Goal: Transaction & Acquisition: Purchase product/service

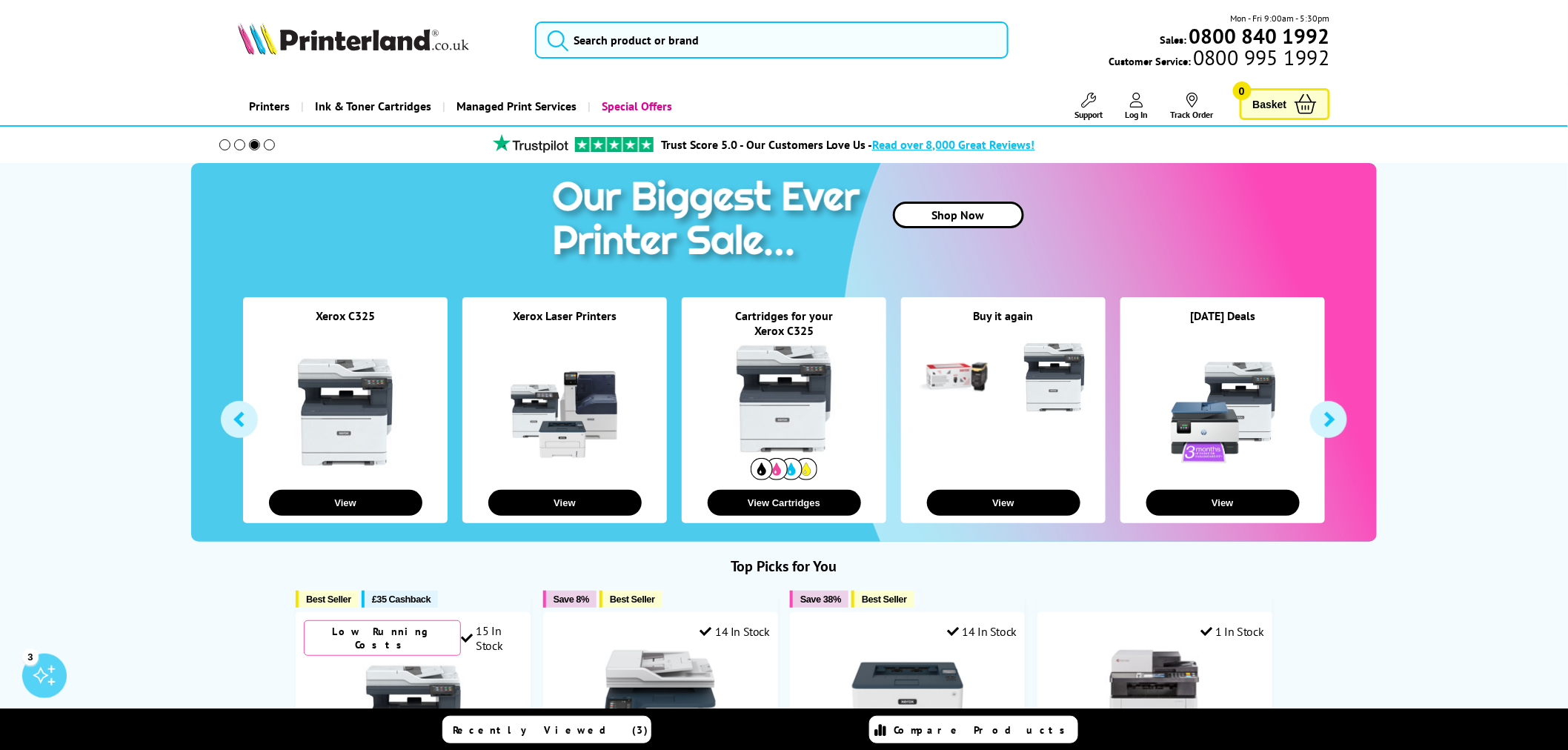
click at [1277, 107] on span "Basket" at bounding box center [1269, 104] width 34 height 20
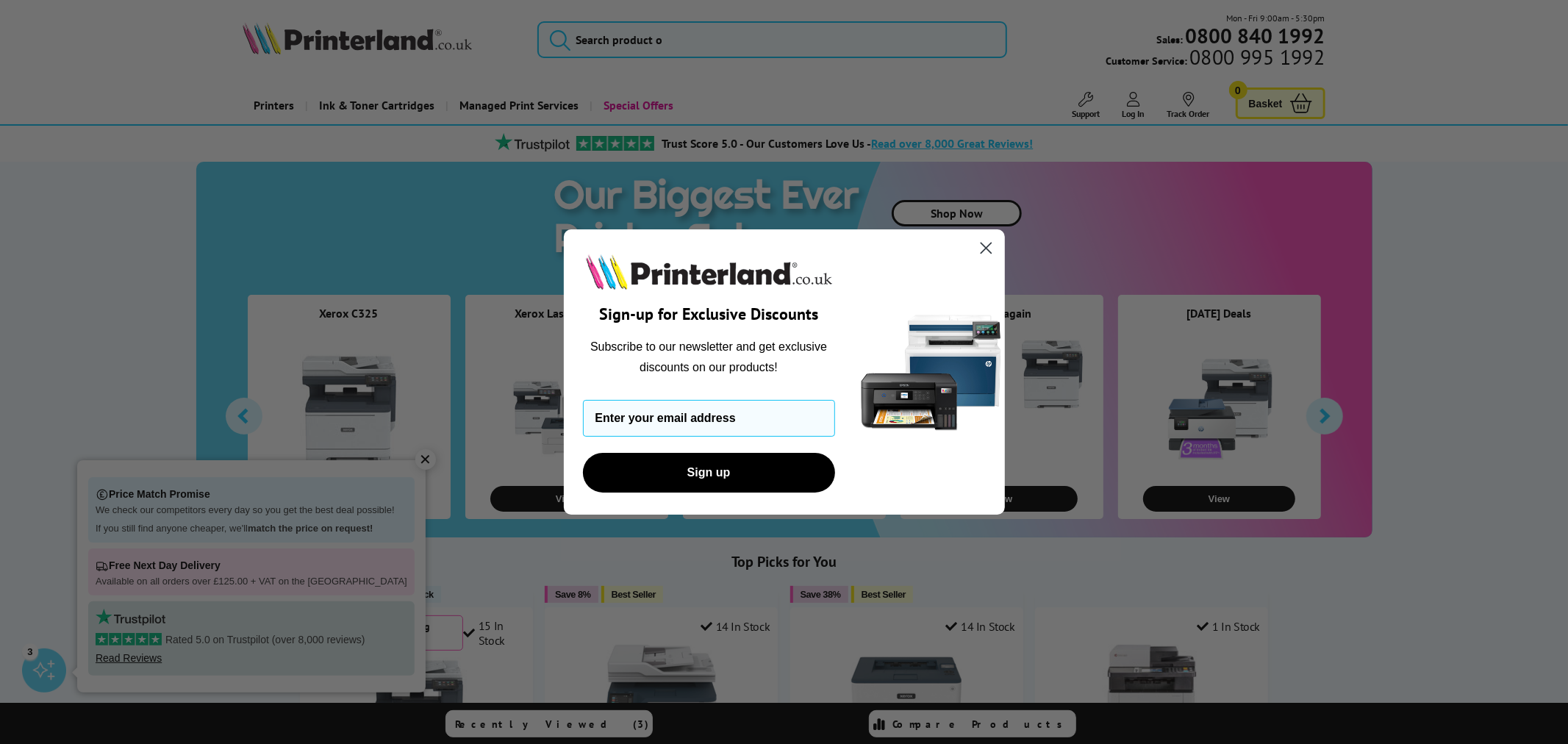
click at [987, 245] on circle "Close dialog" at bounding box center [985, 247] width 24 height 24
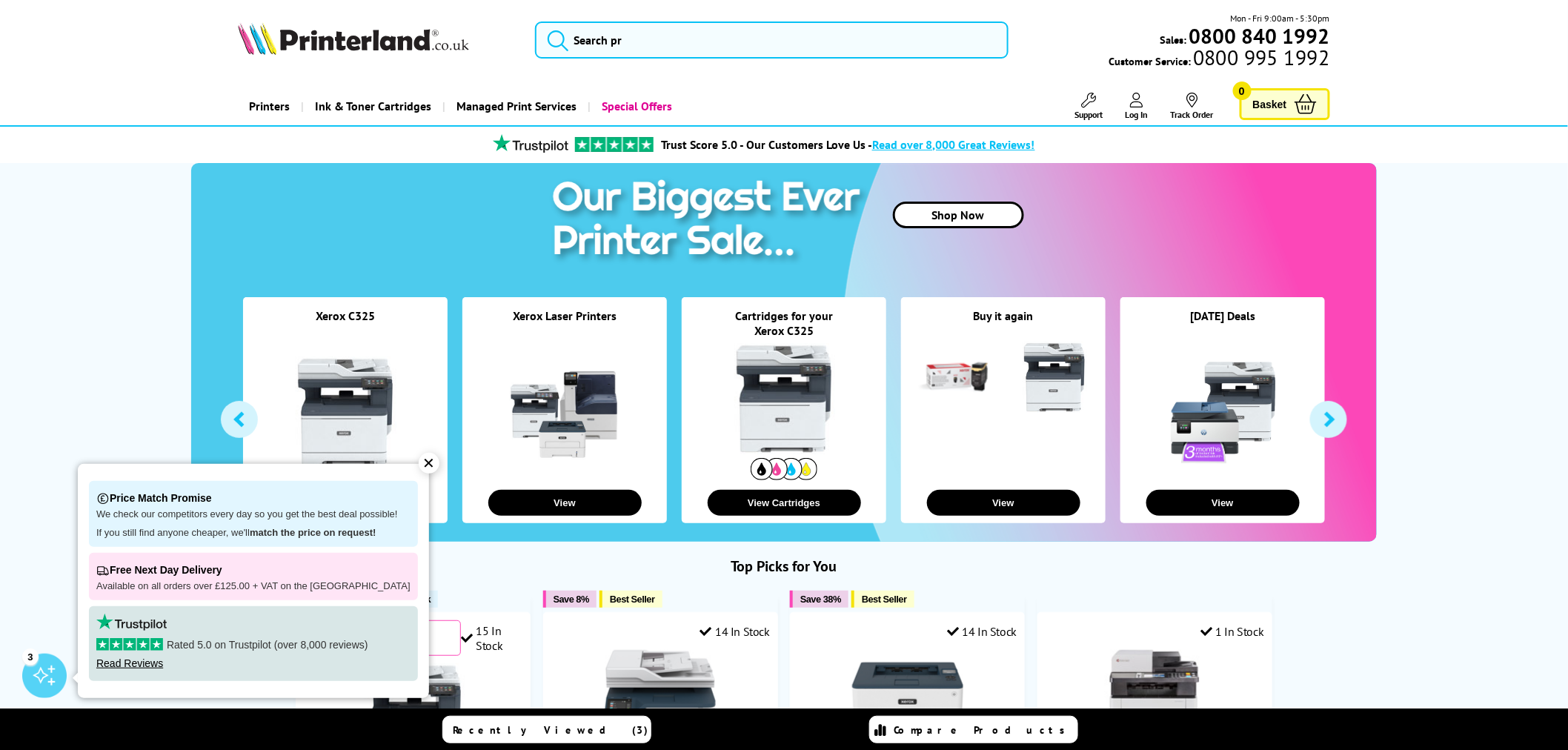
click at [344, 105] on span "Ink & Toner Cartridges" at bounding box center [373, 106] width 116 height 38
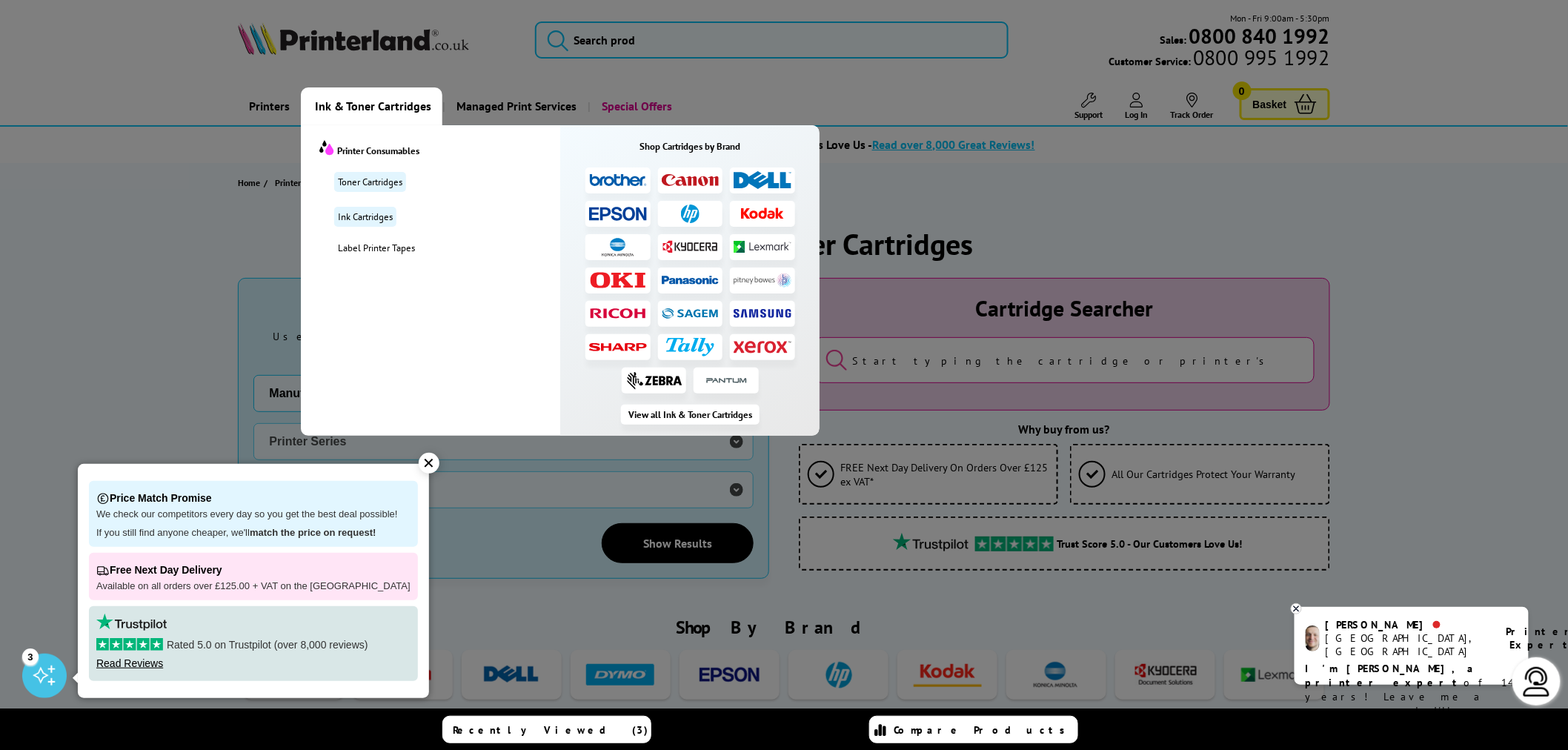
click at [760, 348] on img at bounding box center [762, 347] width 57 height 13
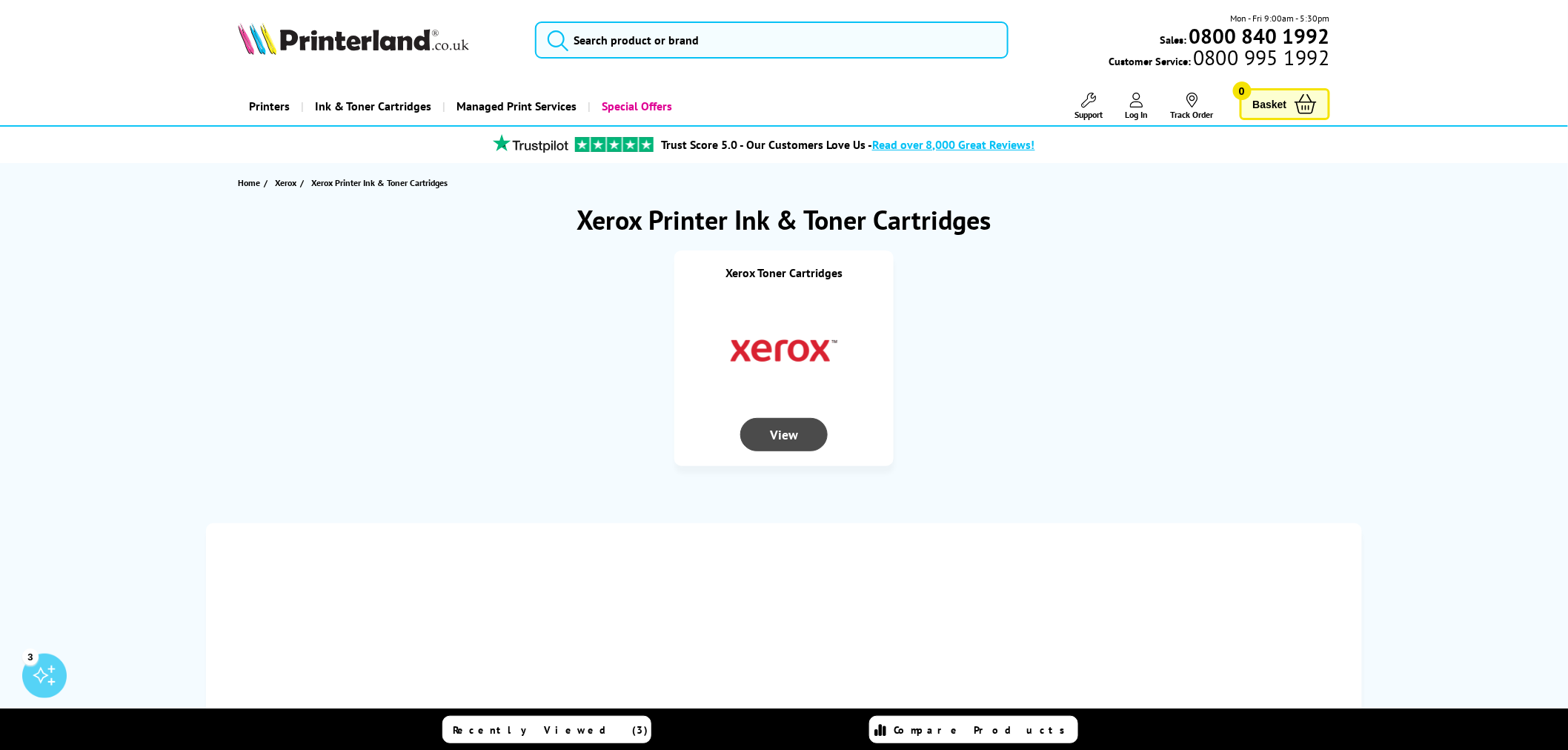
click at [788, 441] on div "View" at bounding box center [783, 434] width 87 height 33
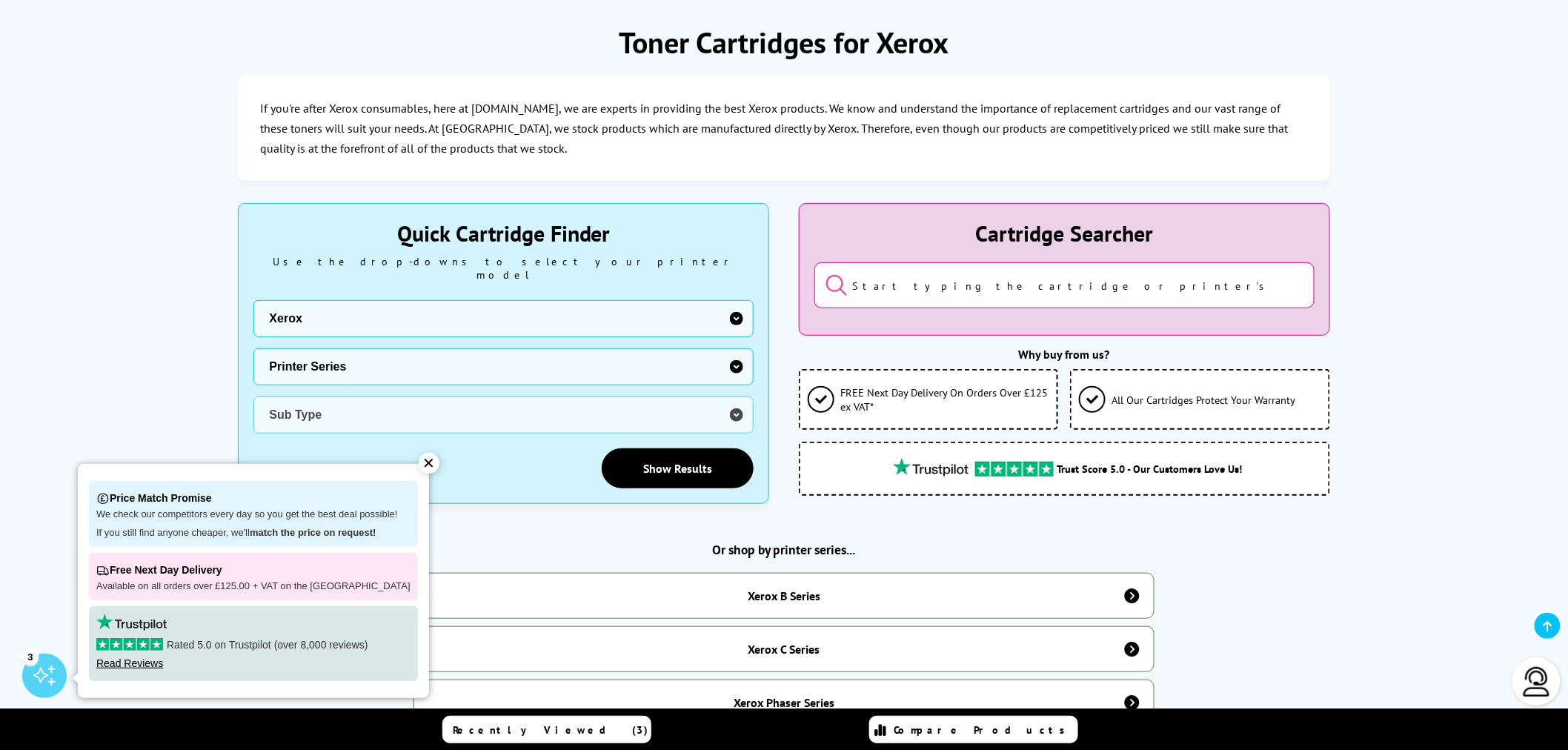
scroll to position [329, 0]
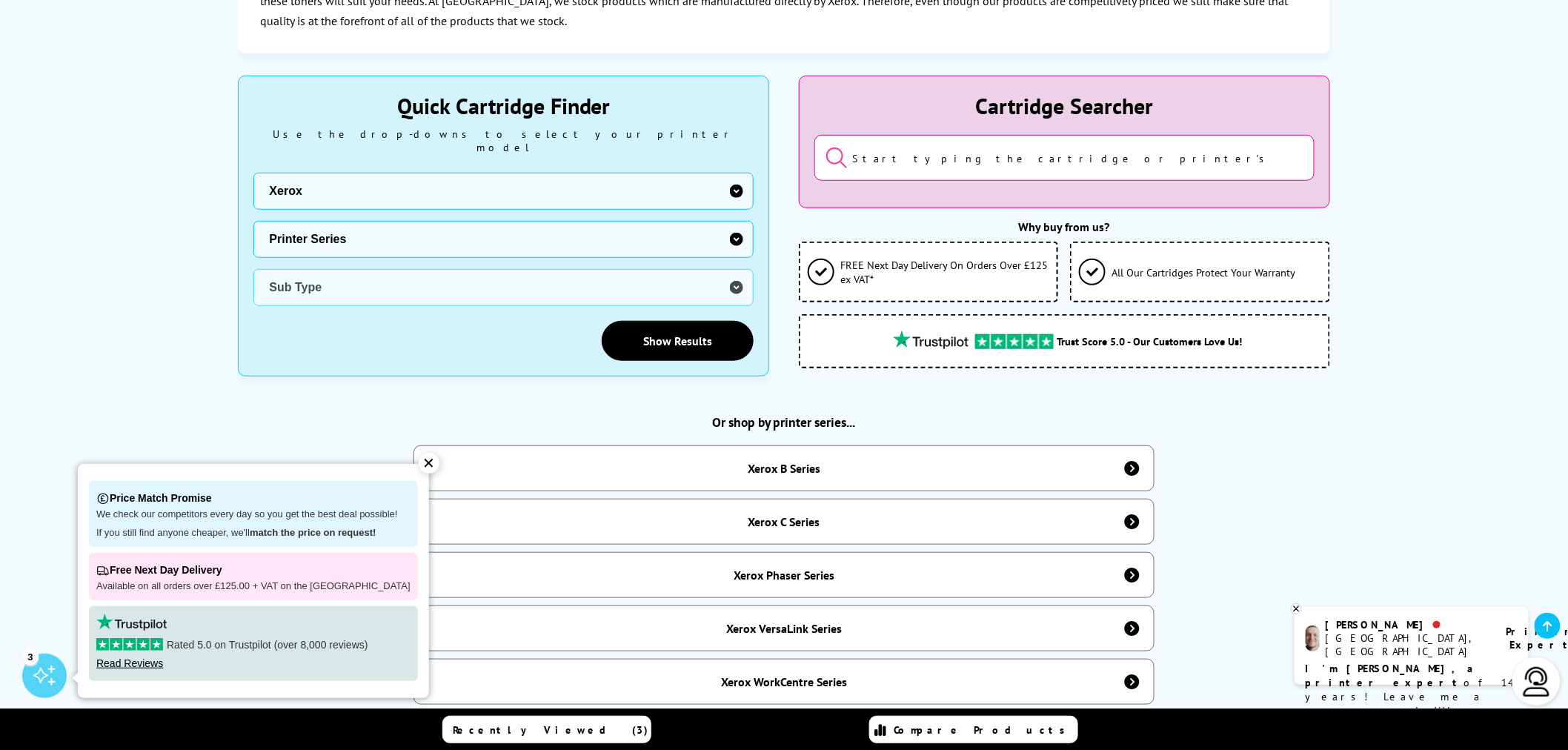
click at [546, 226] on select "Printer Series B Series C Series Phaser Series VersaLink Series WorkCentre Seri…" at bounding box center [503, 239] width 500 height 37
click at [546, 228] on select "Printer Series B Series C Series Phaser Series VersaLink Series WorkCentre Seri…" at bounding box center [503, 239] width 500 height 37
select select "38179"
click at [253, 221] on select "Printer Series B Series C Series Phaser Series VersaLink Series WorkCentre Seri…" at bounding box center [503, 239] width 500 height 37
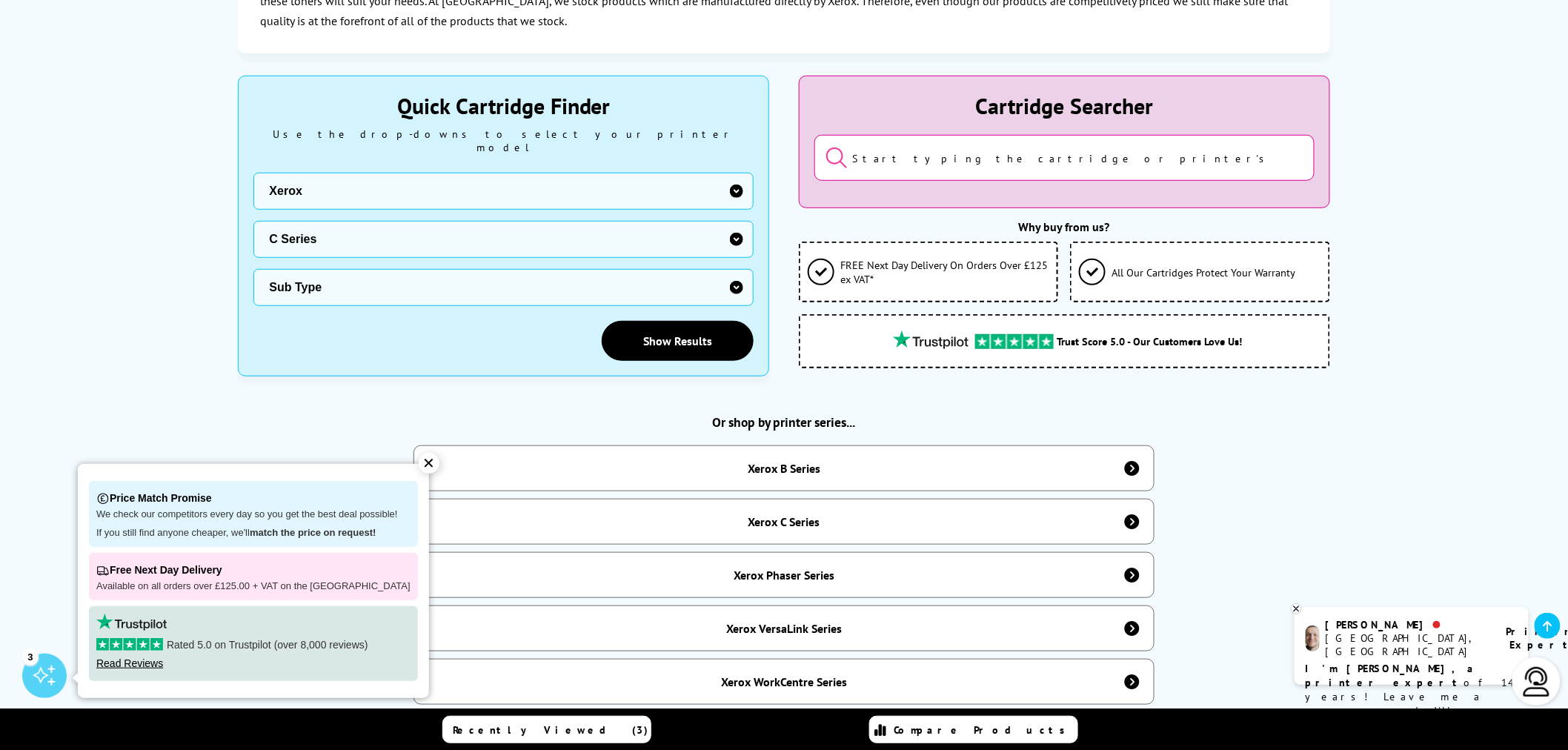
click at [480, 272] on select "Sub Type Xerox C230 Xerox C235 Xerox C310 Xerox C315 Xerox C320 Xerox C325 Xero…" at bounding box center [503, 287] width 500 height 37
select select "38180"
click at [253, 269] on select "Sub Type Xerox C230 Xerox C235 Xerox C310 Xerox C315 Xerox C320 Xerox C325 Xero…" at bounding box center [503, 287] width 500 height 37
click at [709, 324] on link "Show Results" at bounding box center [677, 340] width 152 height 40
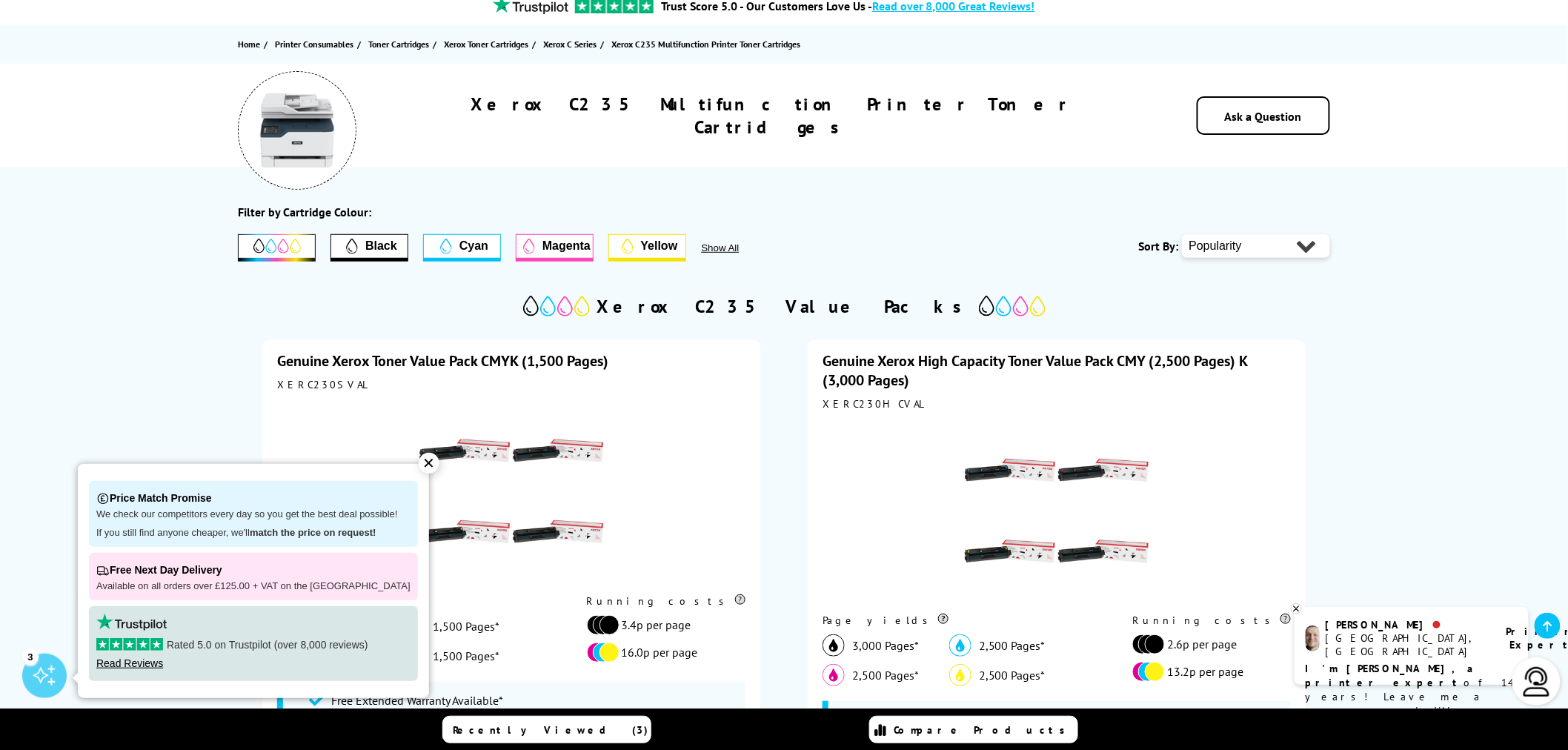
scroll to position [83, 0]
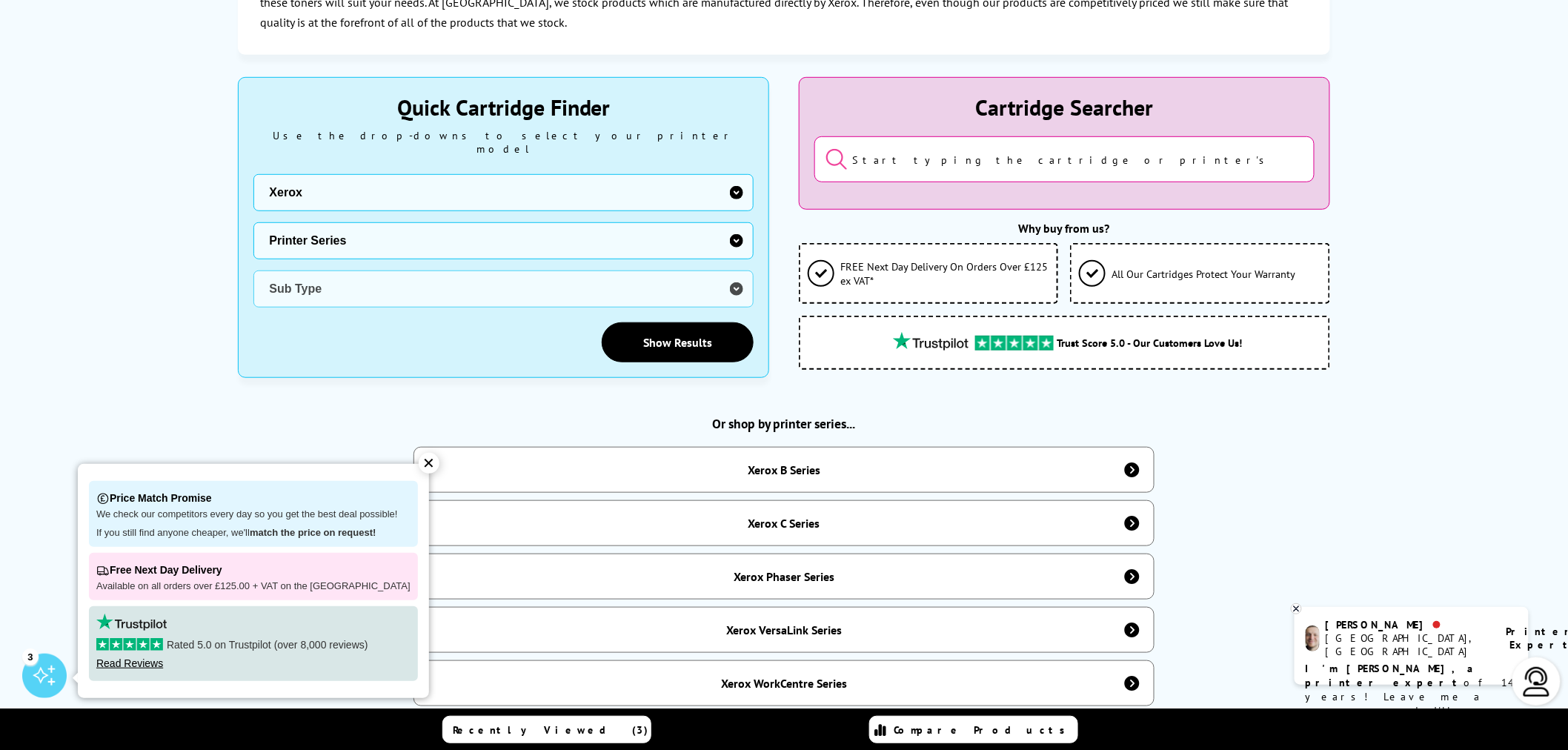
click at [361, 222] on select "Printer Series B Series C Series Phaser Series VersaLink Series WorkCentre Seri…" at bounding box center [503, 241] width 500 height 37
select select "38179"
click at [253, 222] on select "Printer Series B Series C Series Phaser Series VersaLink Series WorkCentre Seri…" at bounding box center [503, 241] width 500 height 37
click at [360, 270] on select "Sub Type Xerox C230 Xerox C235 Xerox C310 Xerox C315 Xerox C320 Xerox C325 Xero…" at bounding box center [503, 289] width 500 height 37
select select "39388"
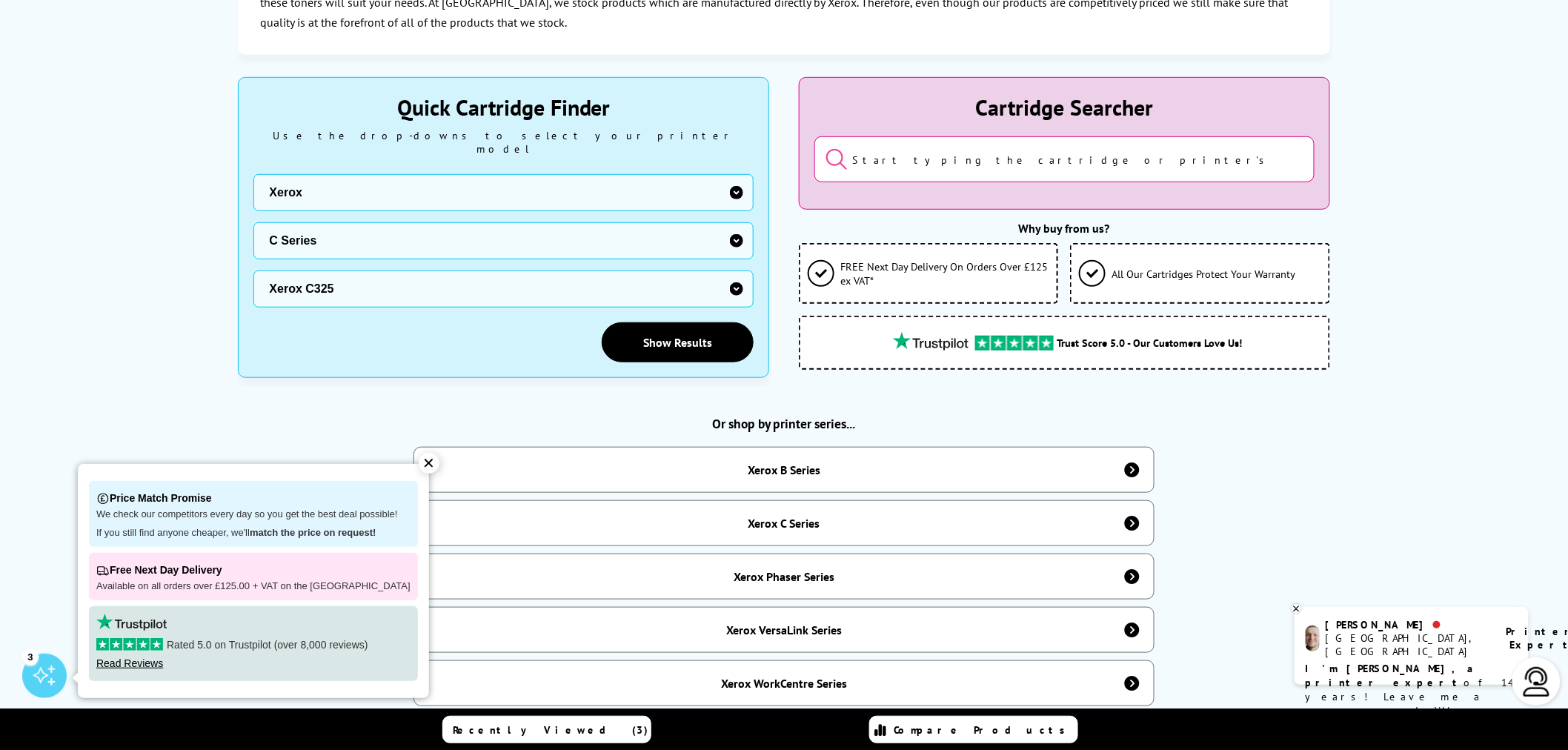
click at [253, 270] on select "Sub Type Xerox C230 Xerox C235 Xerox C310 Xerox C315 Xerox C320 Xerox C325 Xero…" at bounding box center [503, 289] width 500 height 37
click at [647, 333] on link "Show Results" at bounding box center [677, 342] width 152 height 40
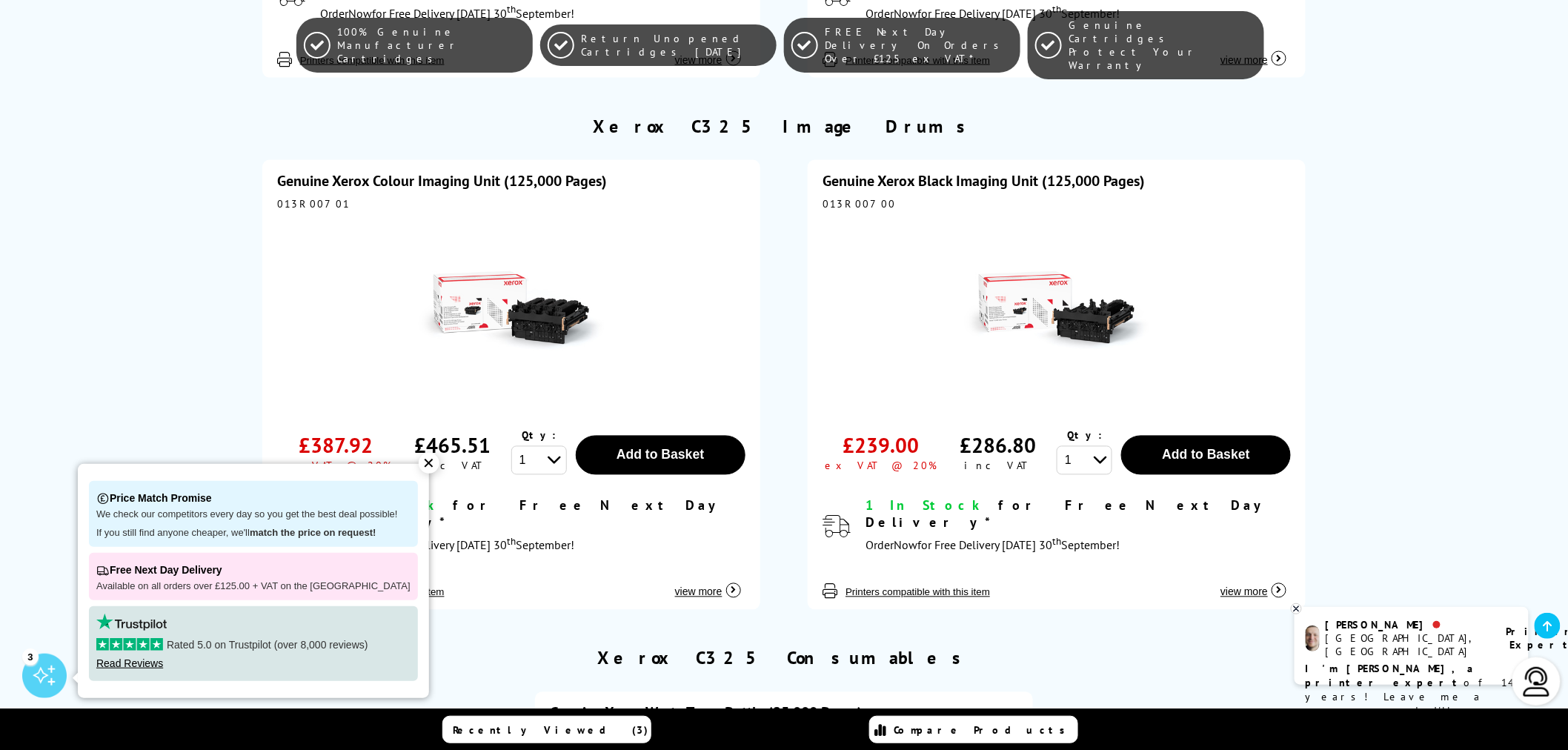
scroll to position [3292, 0]
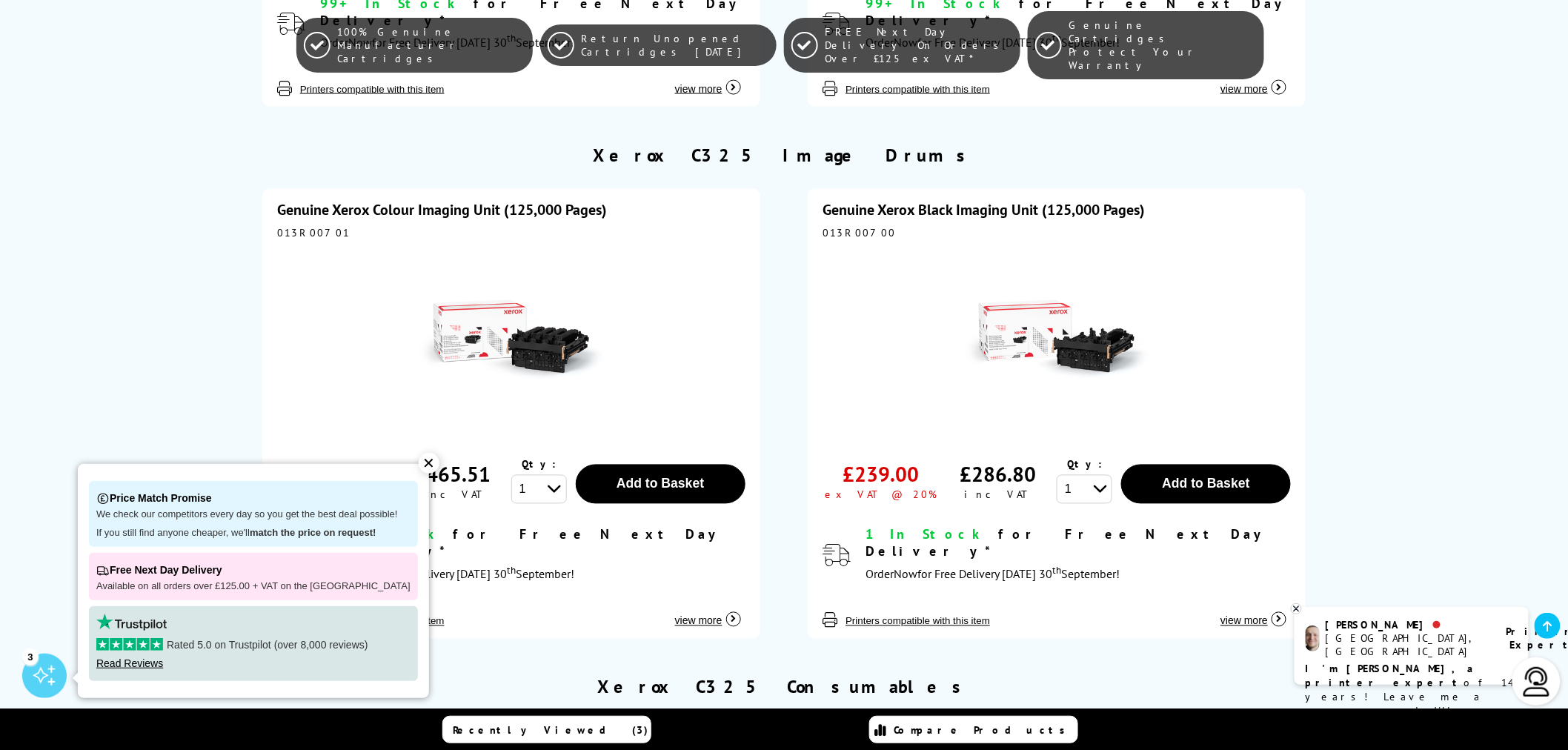
click at [418, 467] on div "✕" at bounding box center [429, 463] width 20 height 20
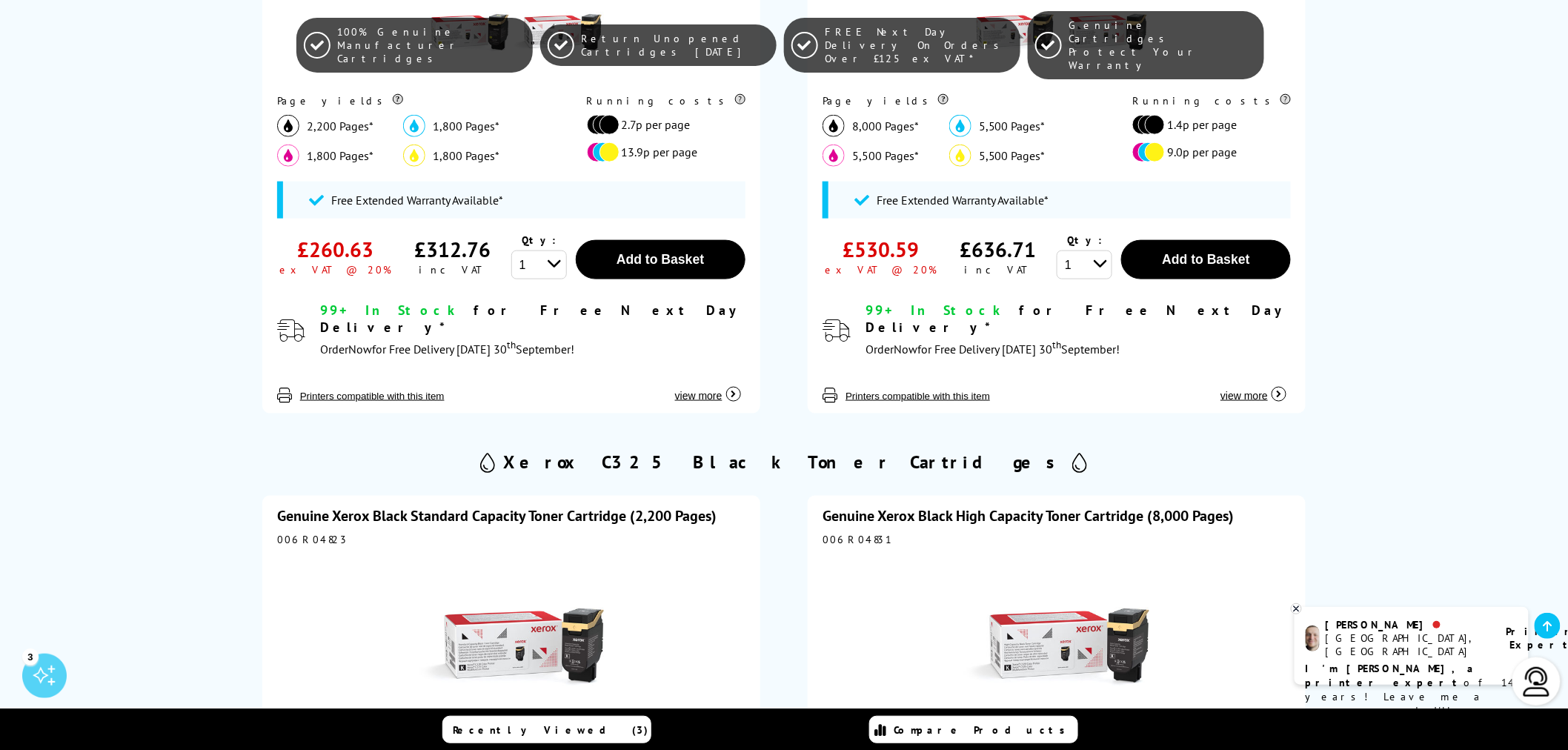
scroll to position [83, 0]
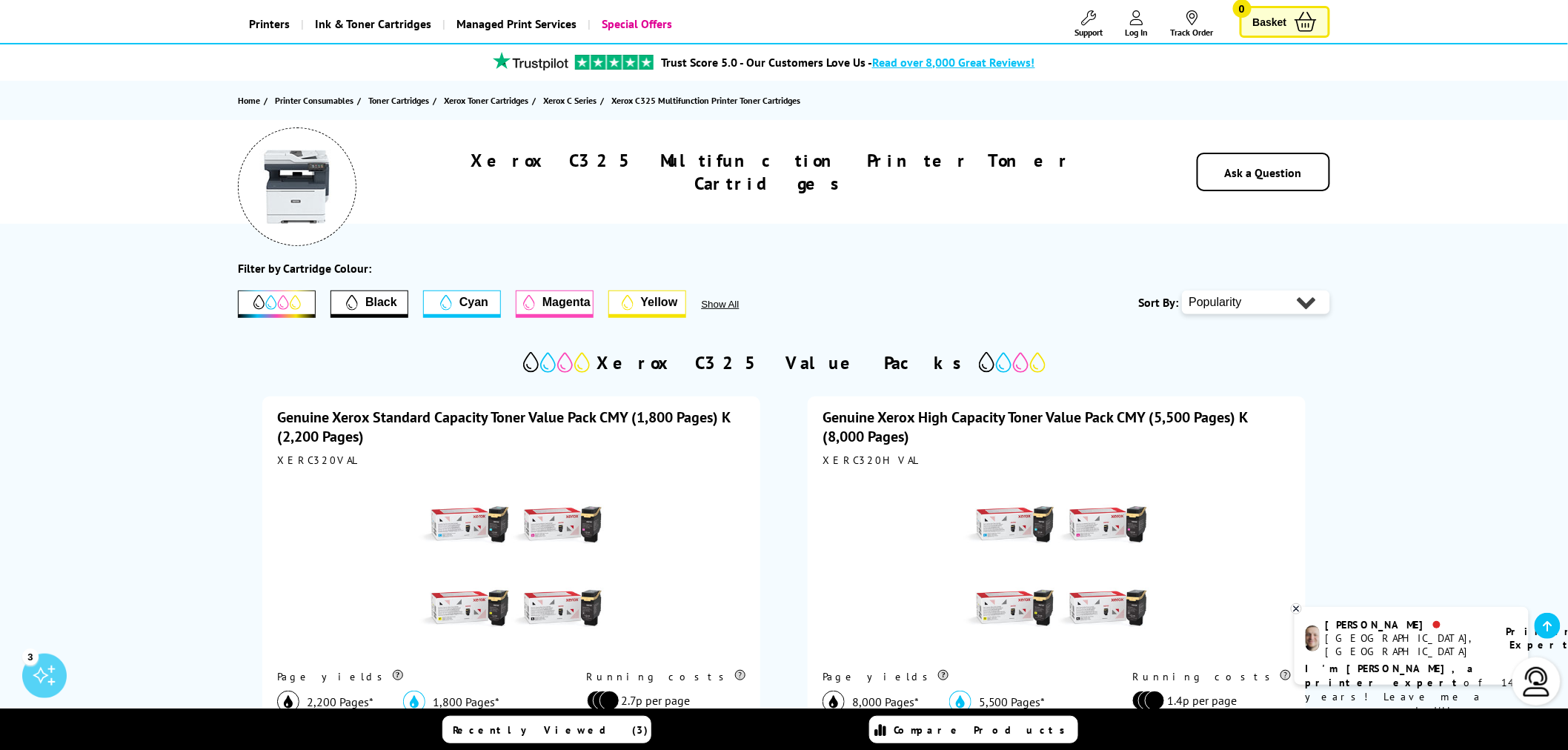
click at [370, 307] on span "Black" at bounding box center [381, 302] width 32 height 13
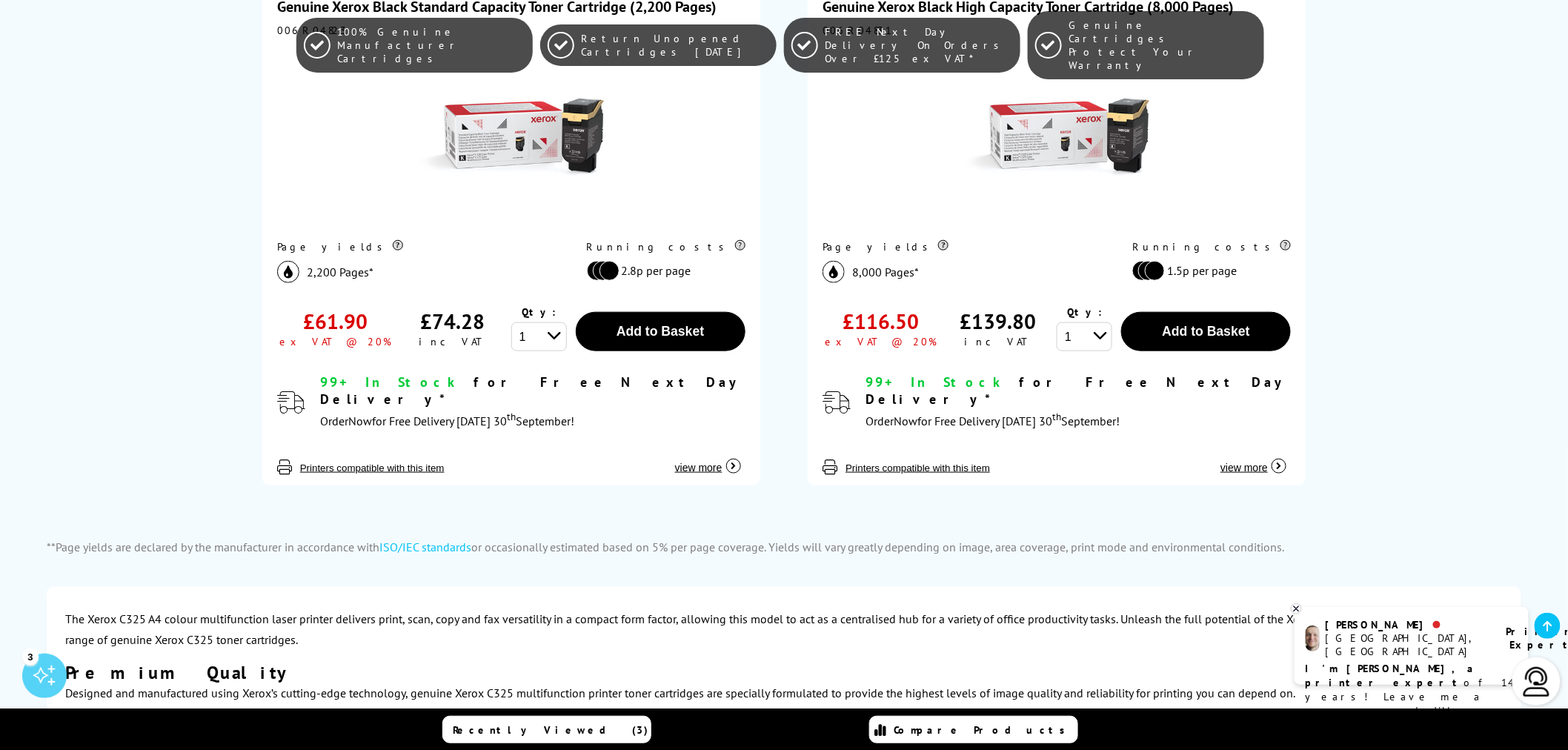
scroll to position [494, 0]
drag, startPoint x: 966, startPoint y: 322, endPoint x: 1038, endPoint y: 322, distance: 72.0
click at [1038, 322] on div "£139.80 inc VAT" at bounding box center [998, 327] width 117 height 46
click at [1101, 345] on select "1 2 3 4 5 6 7 8 9 10" at bounding box center [1084, 336] width 56 height 29
select select "2"
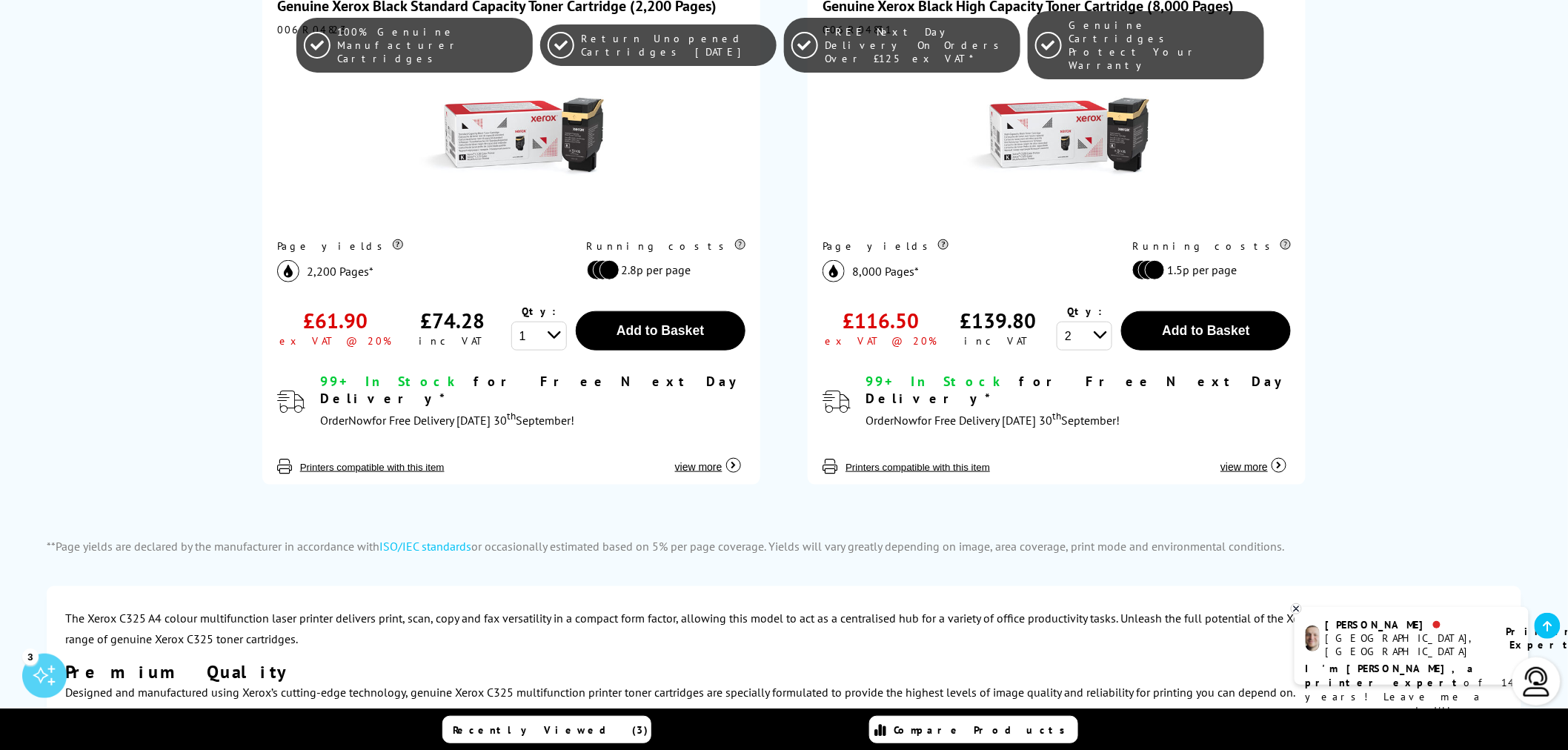
click at [1057, 322] on select "1 2 3 4 5 6 7 8 9 10" at bounding box center [1084, 336] width 56 height 29
click at [1202, 329] on span "Add to Basket" at bounding box center [1205, 330] width 87 height 15
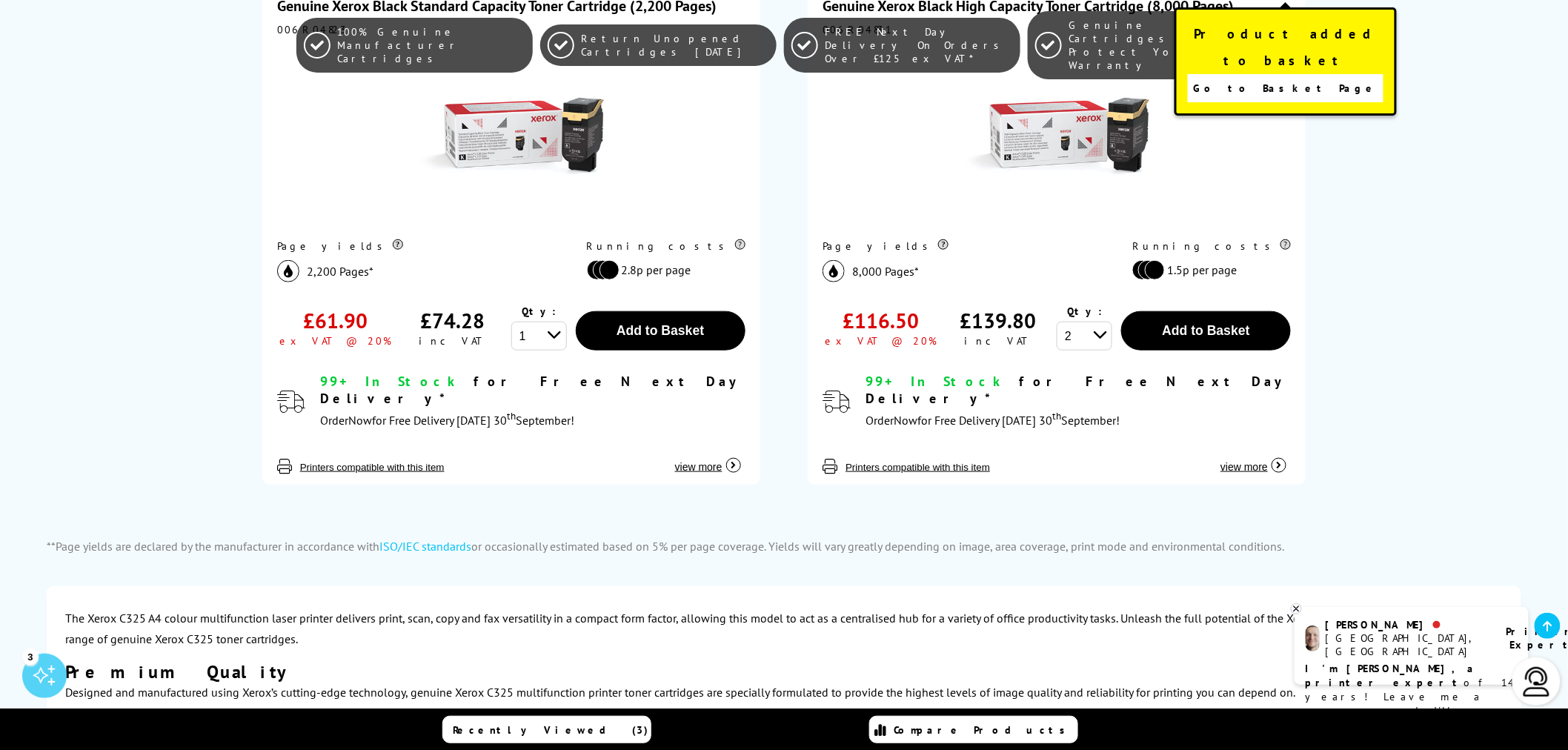
click at [1287, 78] on span "Go to Basket Page" at bounding box center [1285, 88] width 185 height 20
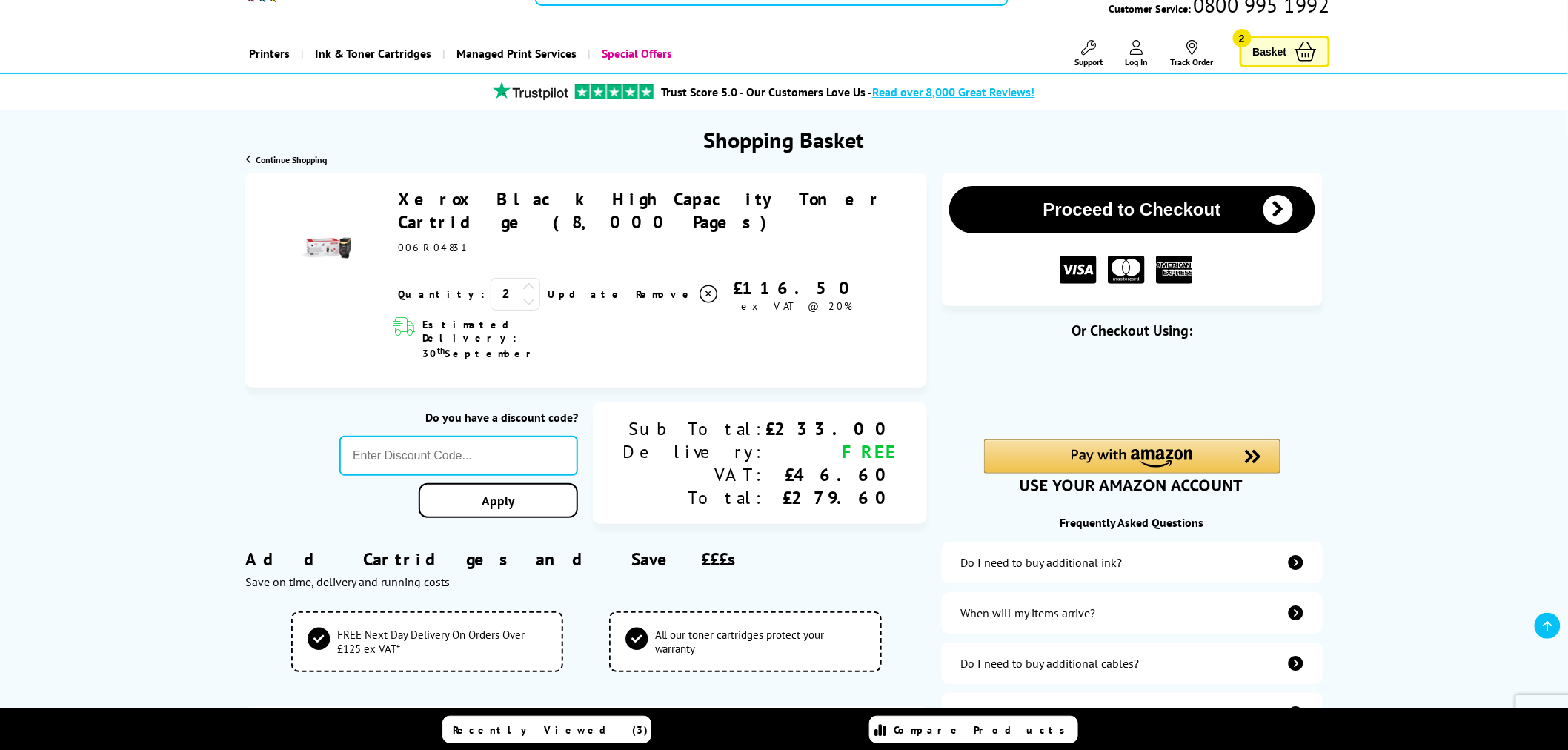
scroll to position [83, 0]
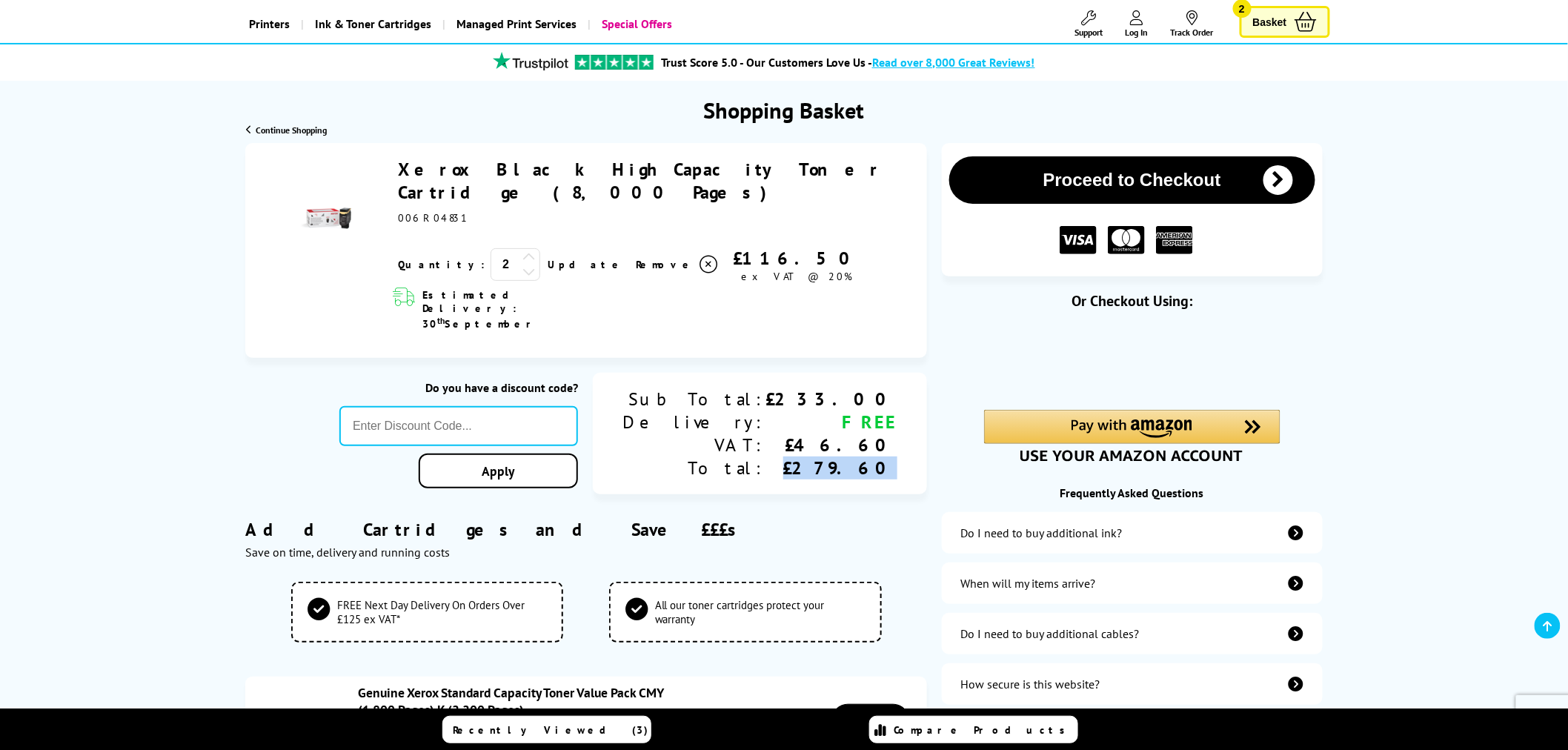
drag, startPoint x: 835, startPoint y: 420, endPoint x: 914, endPoint y: 419, distance: 79.0
click at [914, 419] on div "Sub Total: Delivery: VAT: Total: £233.00 FREE £46.60 £279.60" at bounding box center [760, 433] width 334 height 122
